Goal: Task Accomplishment & Management: Complete application form

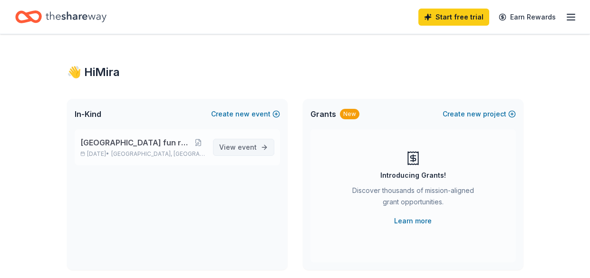
click at [257, 145] on link "View event" at bounding box center [243, 147] width 61 height 17
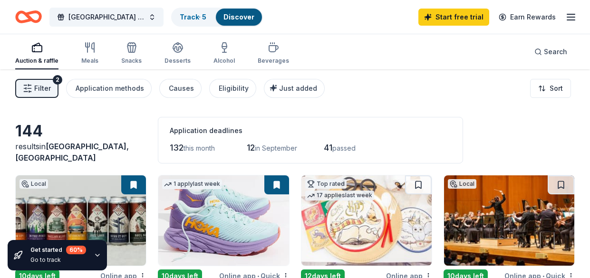
click at [96, 254] on icon "button" at bounding box center [98, 256] width 8 height 8
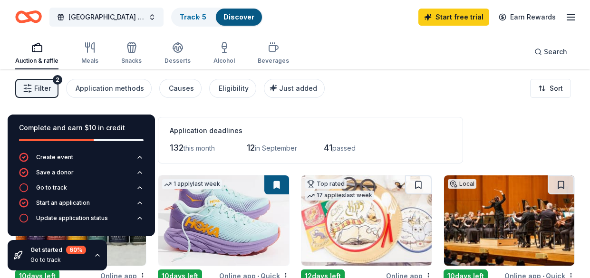
click at [485, 106] on div "Filter 2 Application methods Causes Eligibility Just added Sort" at bounding box center [295, 88] width 590 height 38
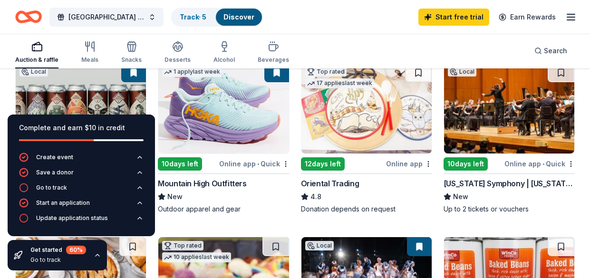
scroll to position [111, 0]
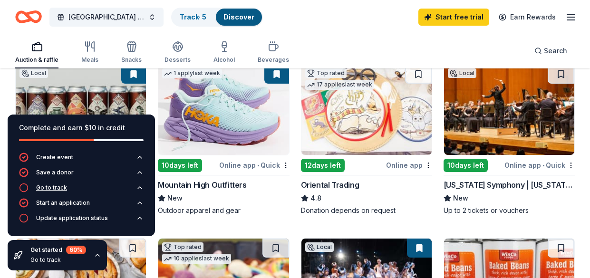
click at [59, 186] on div "Go to track" at bounding box center [51, 188] width 31 height 8
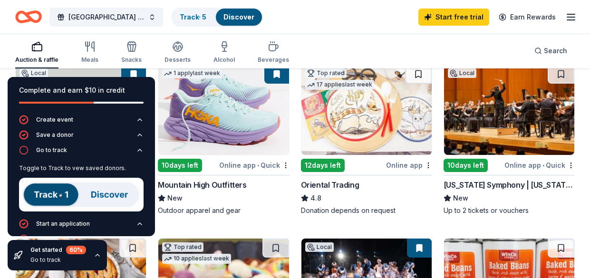
click at [54, 195] on img at bounding box center [81, 195] width 125 height 34
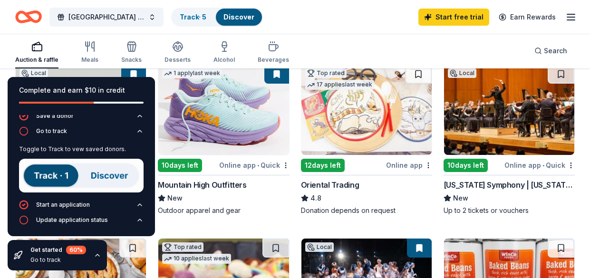
click at [403, 21] on div "Parleys park elementary fun run fundraiser Track · 5 Discover Start free trial …" at bounding box center [295, 17] width 560 height 22
click at [353, 115] on img at bounding box center [367, 110] width 130 height 90
click at [101, 176] on img at bounding box center [81, 176] width 125 height 34
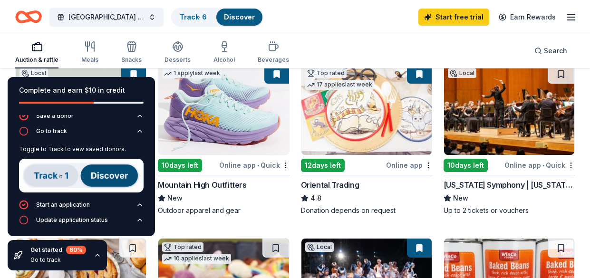
click at [66, 171] on img at bounding box center [81, 176] width 125 height 34
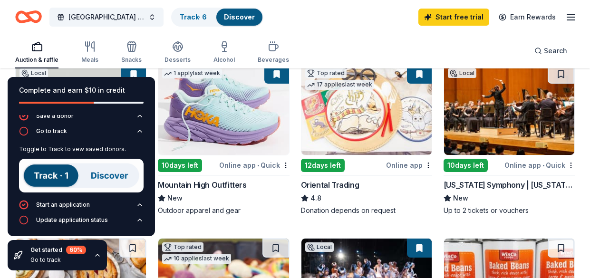
click at [48, 174] on img at bounding box center [81, 176] width 125 height 34
click at [95, 75] on div "Complete and earn $10 in credit Create event Save a donor Go to track Toggle to…" at bounding box center [81, 173] width 163 height 209
click at [17, 84] on div "Complete and earn $10 in credit" at bounding box center [81, 96] width 147 height 38
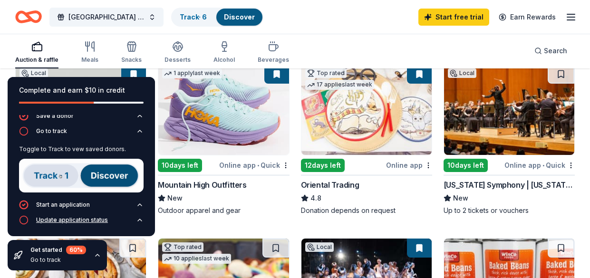
click at [24, 222] on icon "button" at bounding box center [24, 220] width 10 height 10
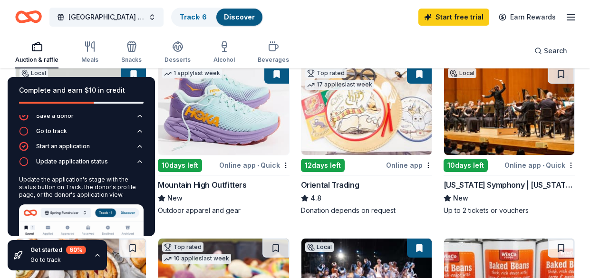
scroll to position [97, 0]
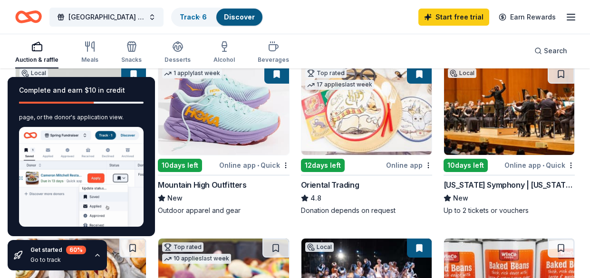
click at [266, 210] on div "Outdoor apparel and gear" at bounding box center [223, 211] width 131 height 10
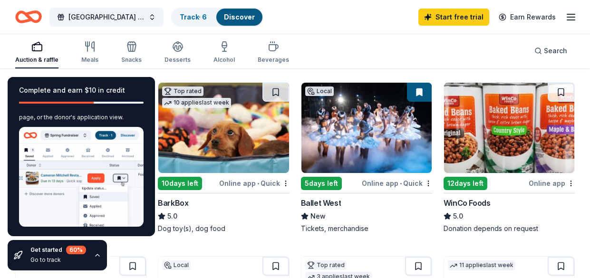
scroll to position [271, 0]
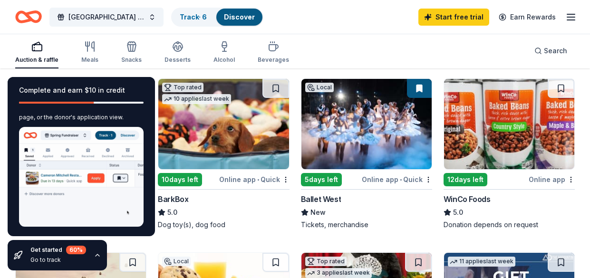
click at [95, 256] on icon "button" at bounding box center [98, 256] width 8 height 8
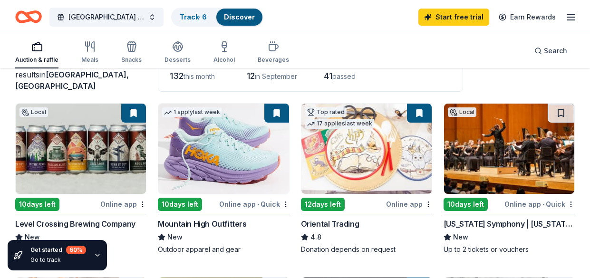
scroll to position [79, 0]
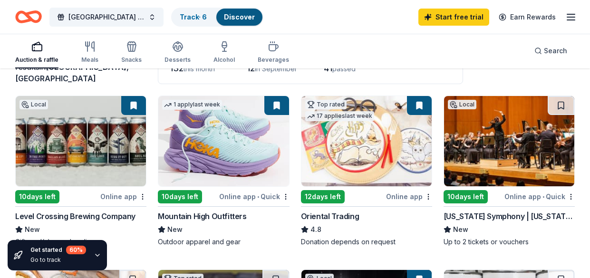
click at [220, 138] on img at bounding box center [223, 141] width 130 height 90
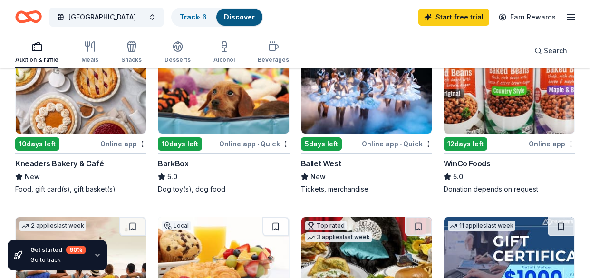
scroll to position [309, 0]
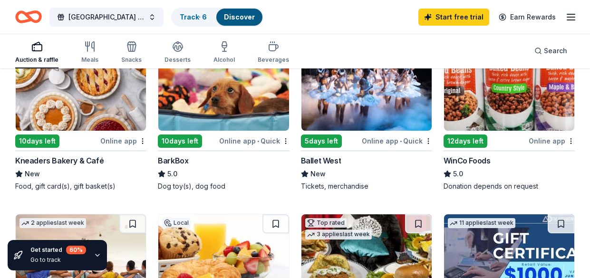
click at [498, 106] on img at bounding box center [509, 85] width 130 height 90
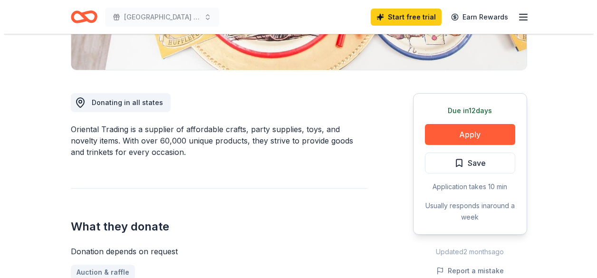
scroll to position [229, 0]
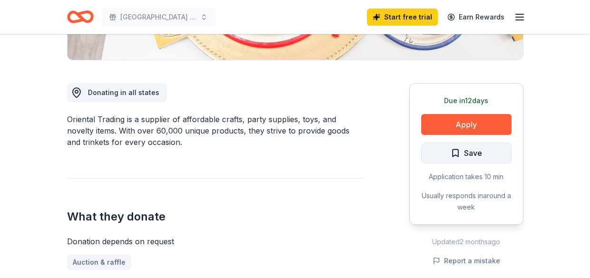
click at [463, 149] on span "Save" at bounding box center [466, 153] width 31 height 12
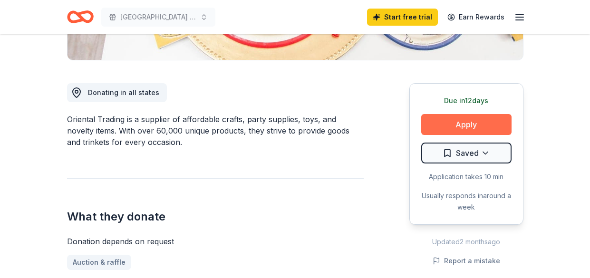
click at [463, 125] on button "Apply" at bounding box center [466, 124] width 90 height 21
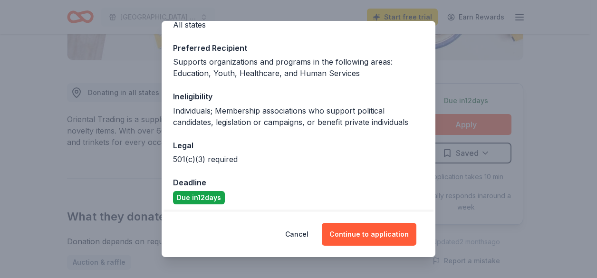
scroll to position [135, 0]
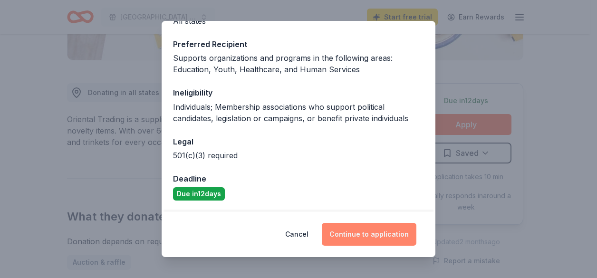
click at [385, 236] on button "Continue to application" at bounding box center [369, 234] width 95 height 23
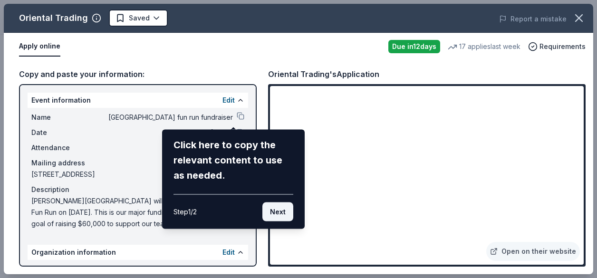
click at [289, 210] on button "Next" at bounding box center [278, 212] width 31 height 19
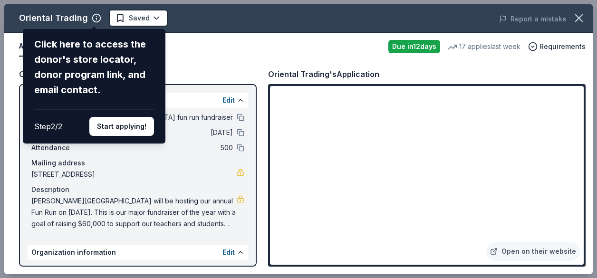
click at [567, 90] on div "Oriental Trading Click here to access the donor's store locator, donor program …" at bounding box center [299, 139] width 590 height 271
click at [121, 16] on div "Oriental Trading Click here to access the donor's store locator, donor program …" at bounding box center [299, 139] width 590 height 271
click at [123, 125] on button "Start applying!" at bounding box center [121, 126] width 65 height 19
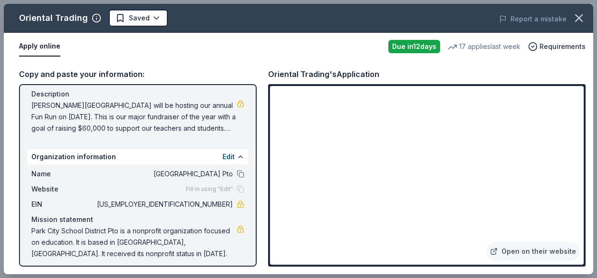
scroll to position [101, 0]
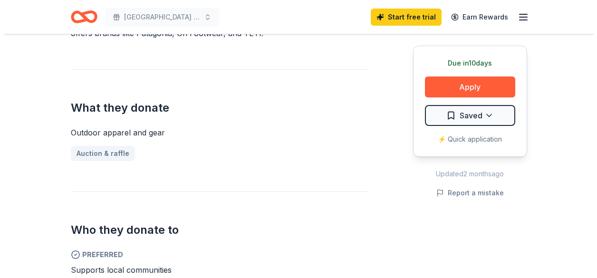
scroll to position [348, 0]
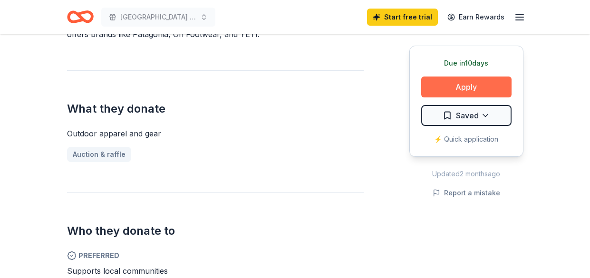
click at [461, 94] on button "Apply" at bounding box center [466, 87] width 90 height 21
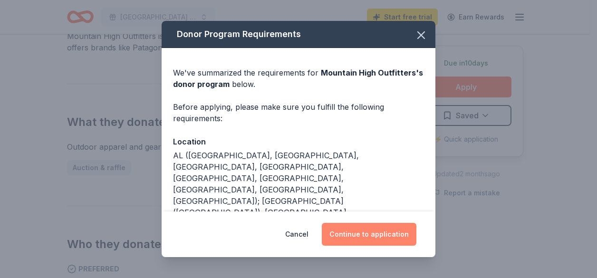
click at [377, 235] on button "Continue to application" at bounding box center [369, 234] width 95 height 23
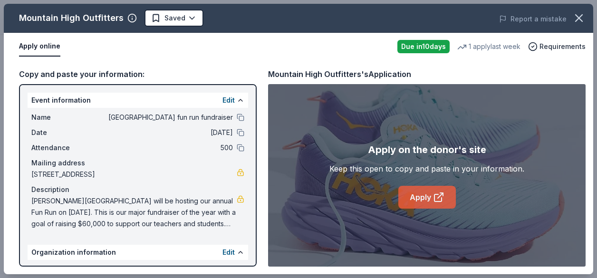
click at [424, 197] on link "Apply" at bounding box center [428, 197] width 58 height 23
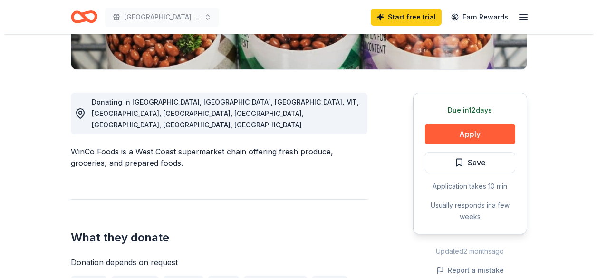
scroll to position [221, 0]
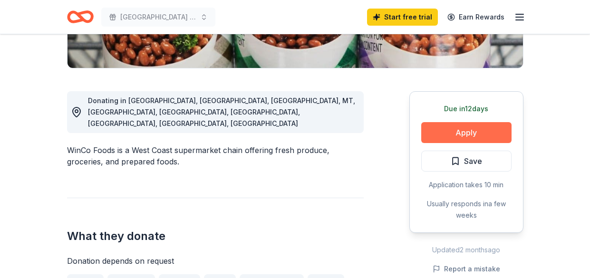
click at [487, 132] on button "Apply" at bounding box center [466, 132] width 90 height 21
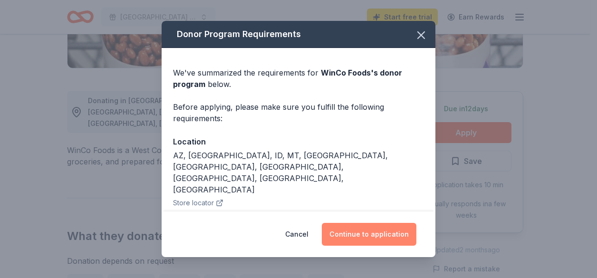
click at [367, 236] on button "Continue to application" at bounding box center [369, 234] width 95 height 23
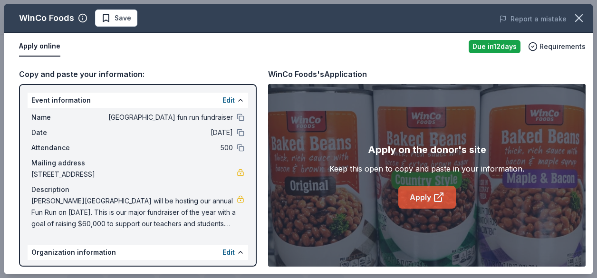
click at [423, 199] on link "Apply" at bounding box center [428, 197] width 58 height 23
